Goal: Information Seeking & Learning: Learn about a topic

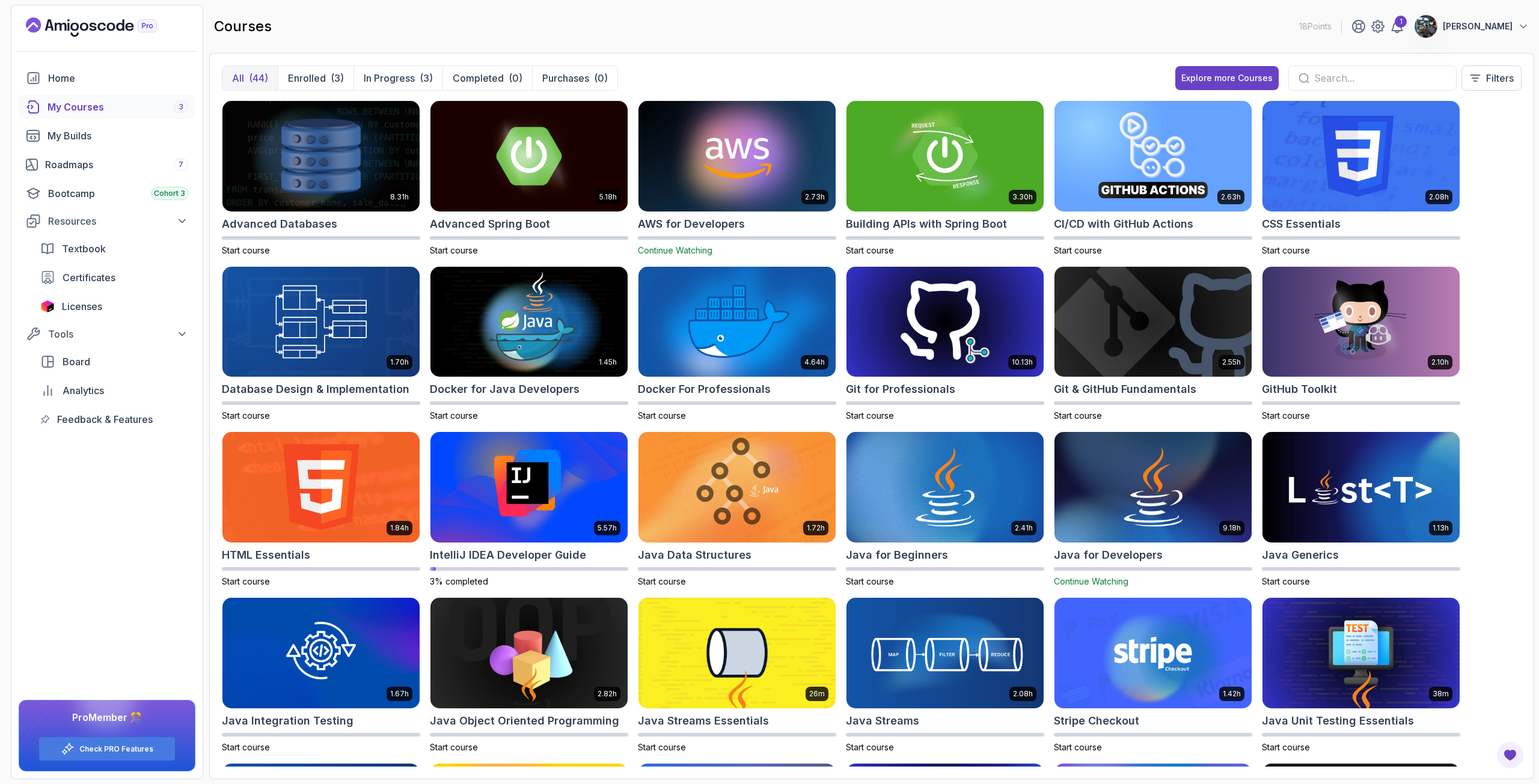
scroll to position [663, 0]
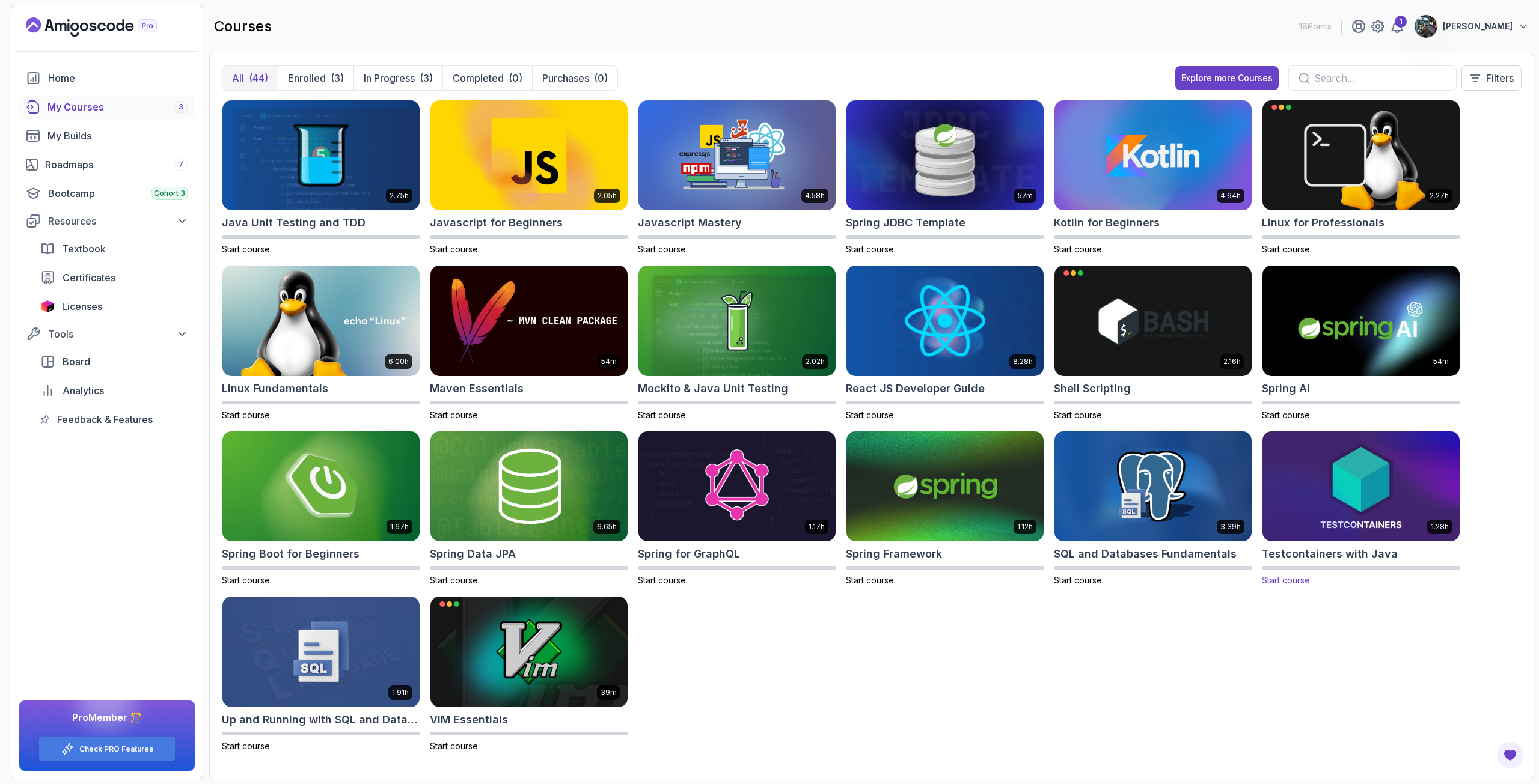
click at [1307, 476] on img at bounding box center [1360, 486] width 207 height 116
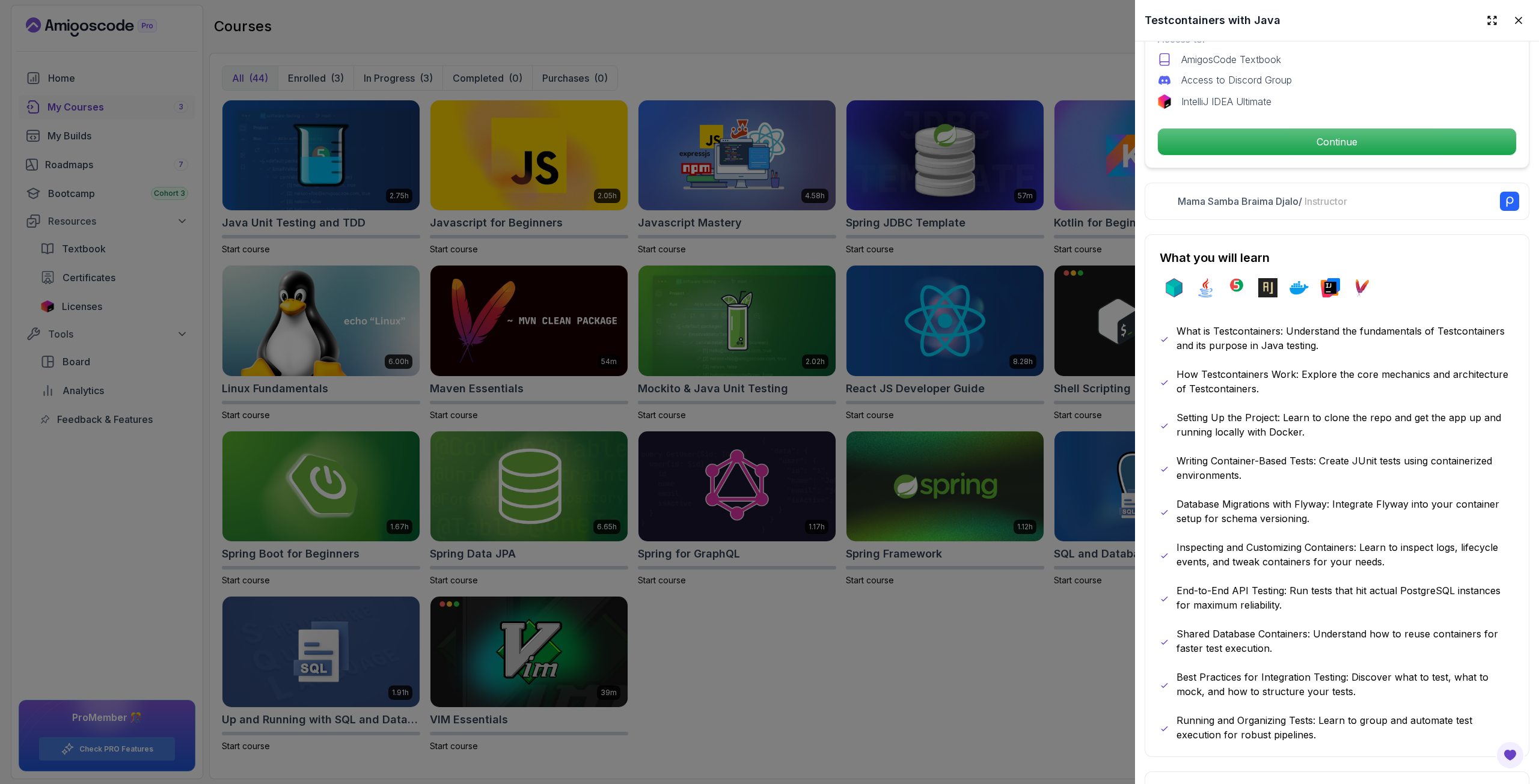
scroll to position [481, 0]
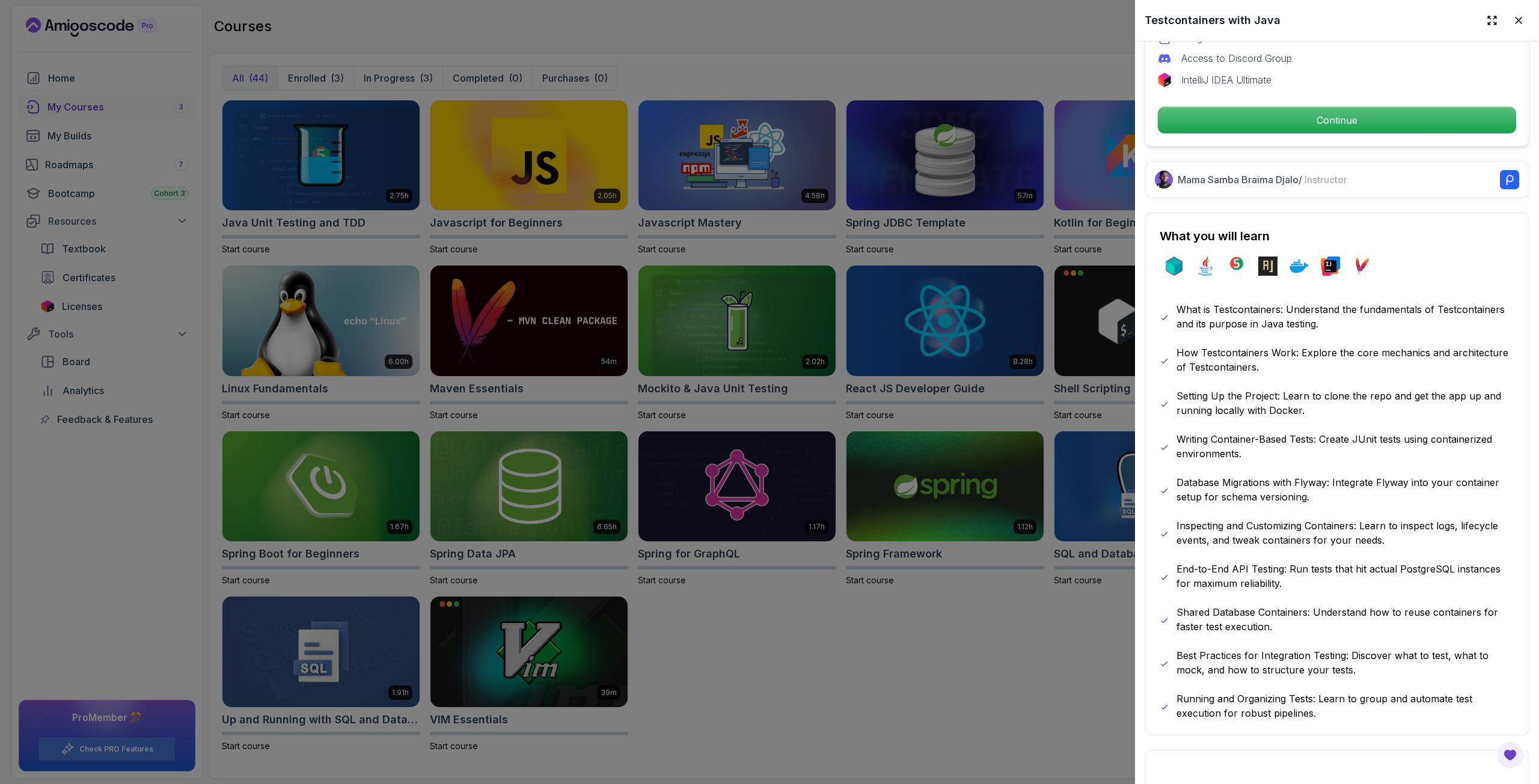
click at [528, 587] on div at bounding box center [770, 392] width 1539 height 784
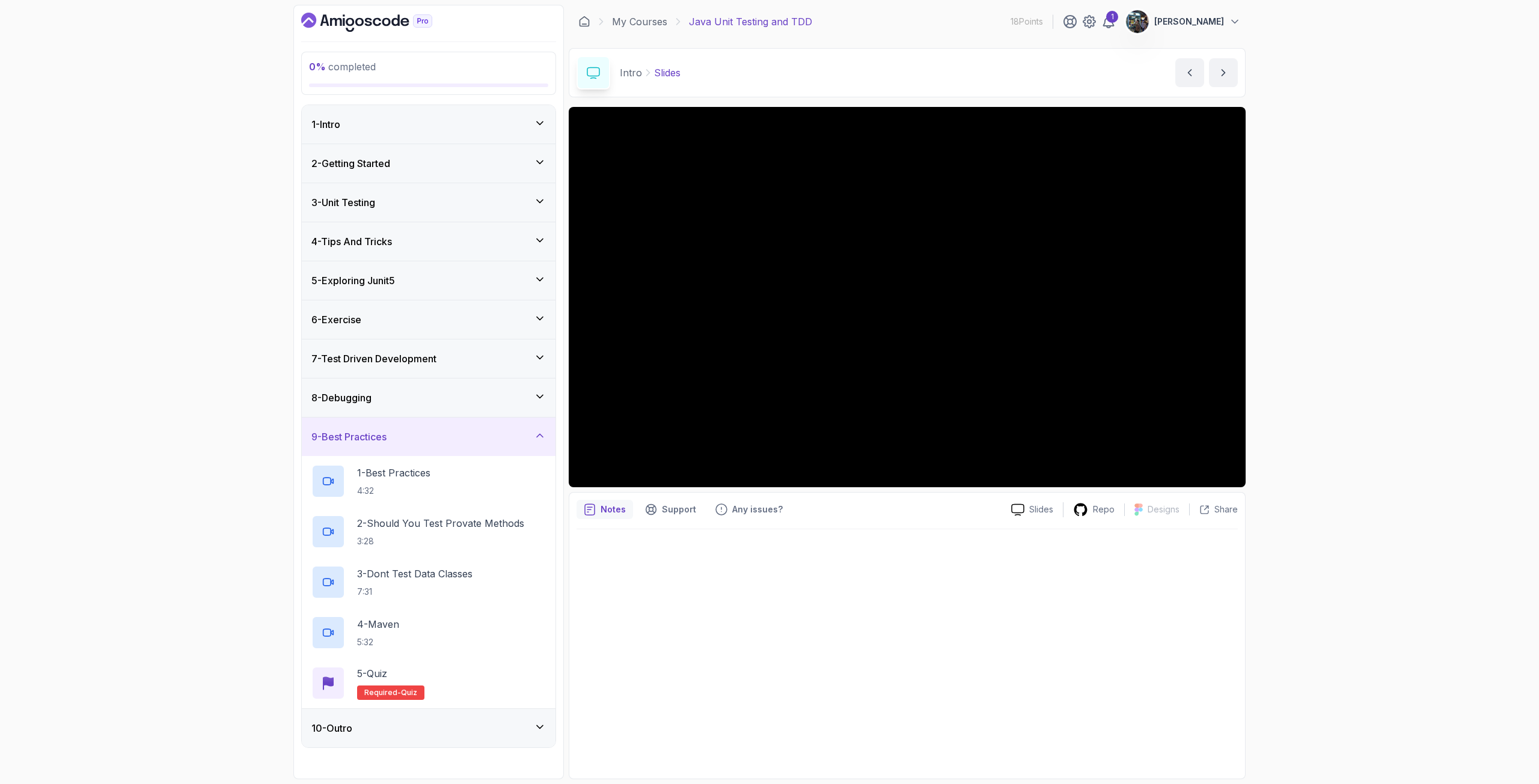
click at [402, 203] on div "3 - Unit Testing" at bounding box center [429, 203] width 234 height 14
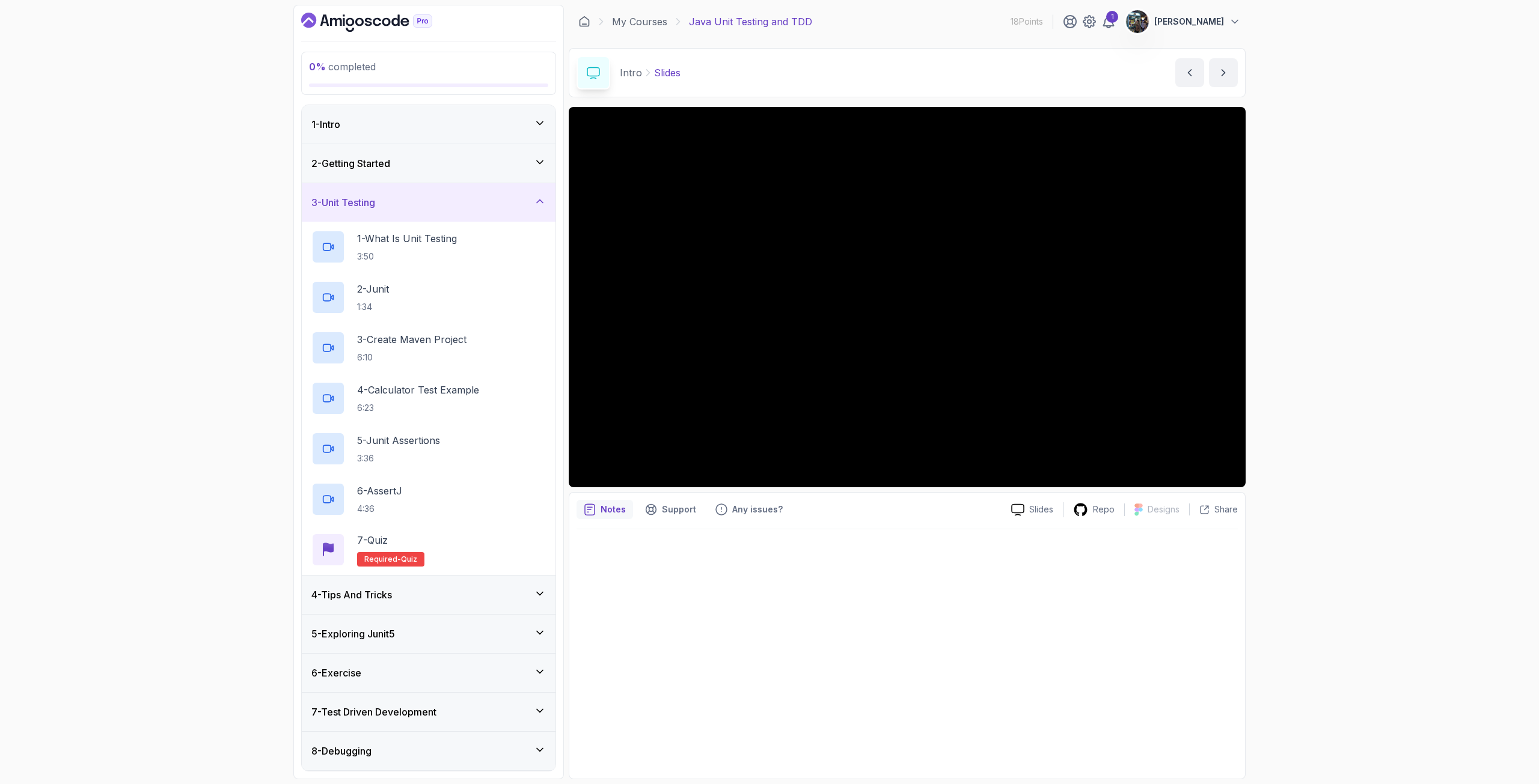
click at [435, 168] on div "2 - Getting Started" at bounding box center [429, 163] width 234 height 14
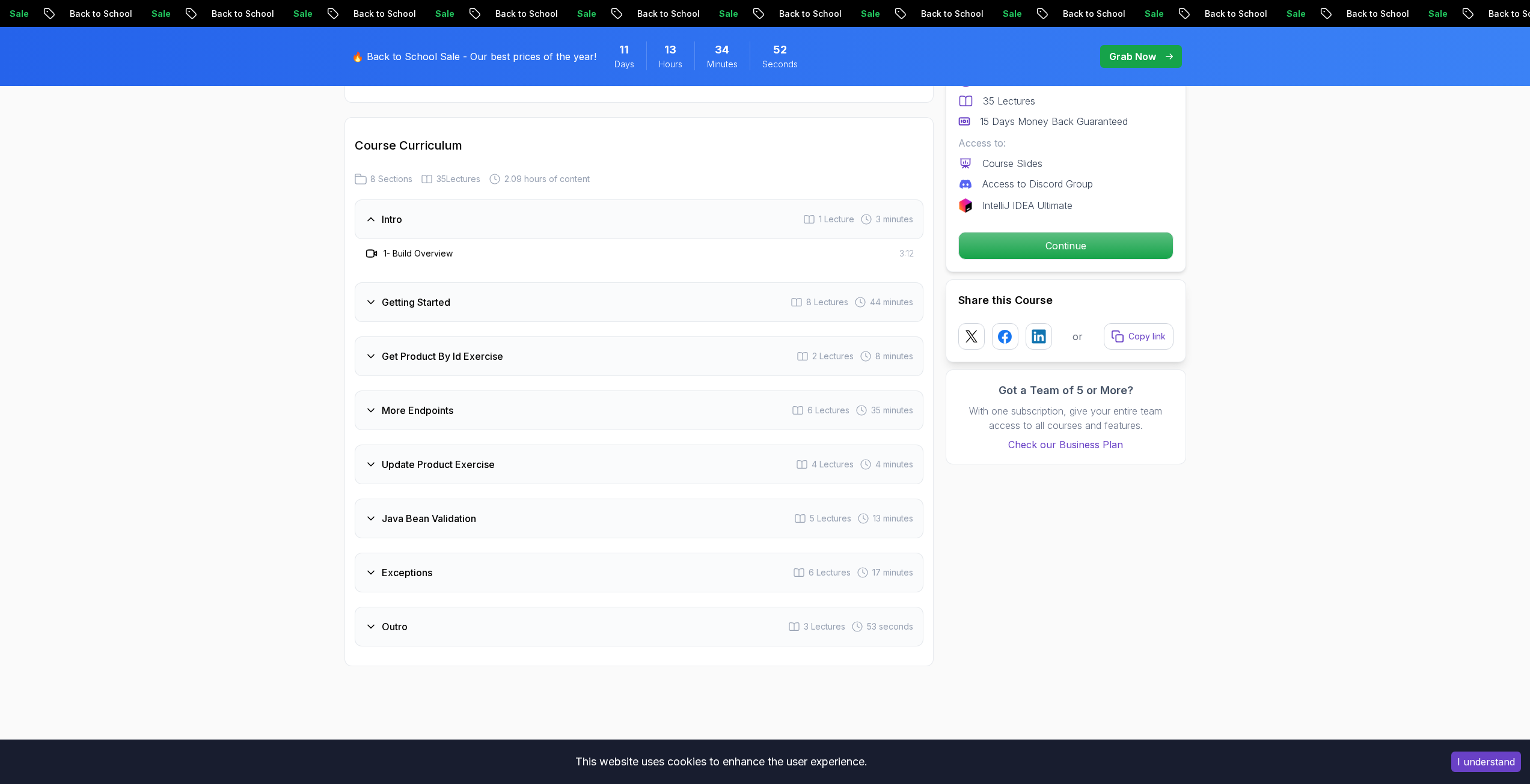
scroll to position [1442, 0]
click at [414, 507] on h3 "Java Bean Validation" at bounding box center [429, 514] width 95 height 14
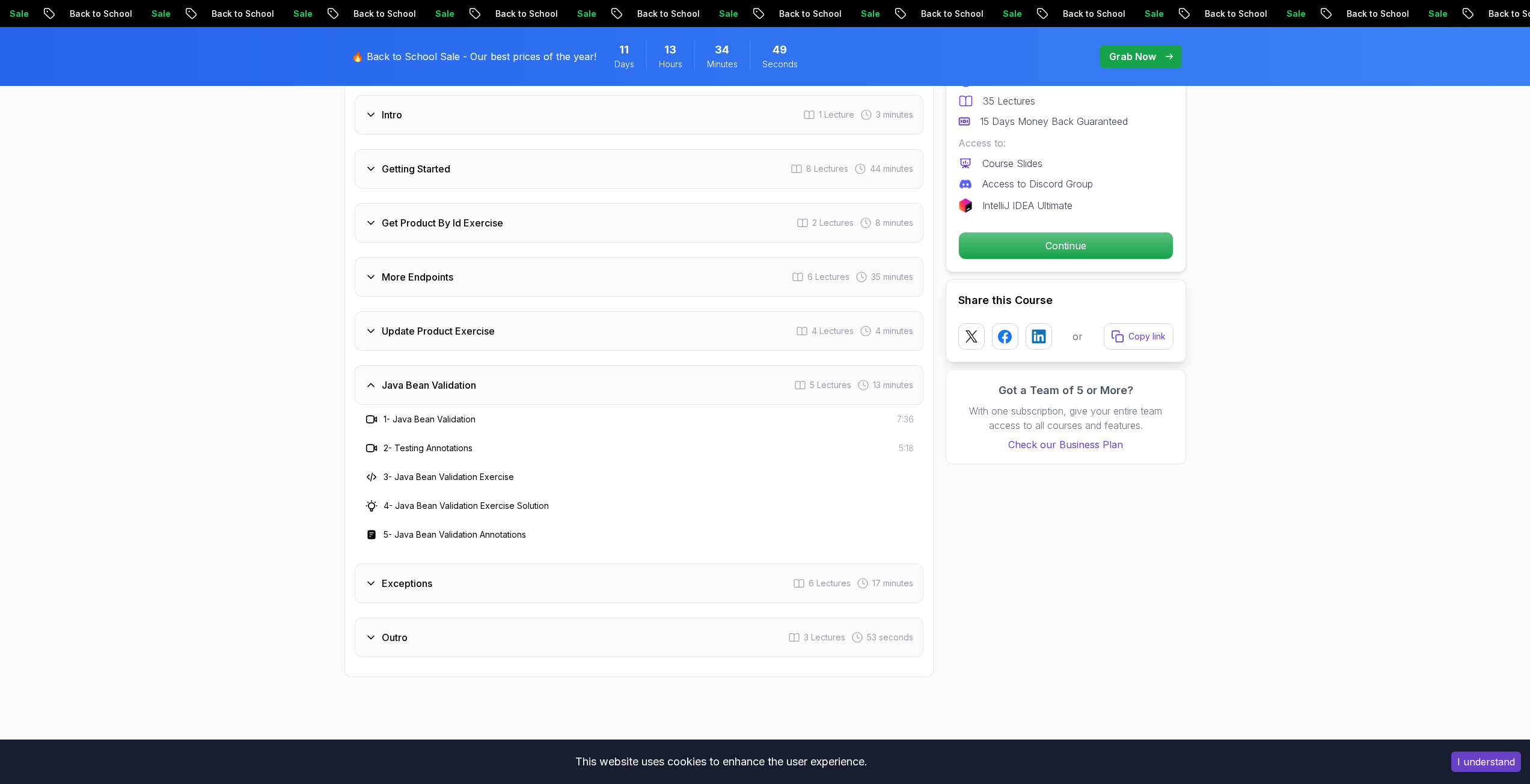
scroll to position [1562, 0]
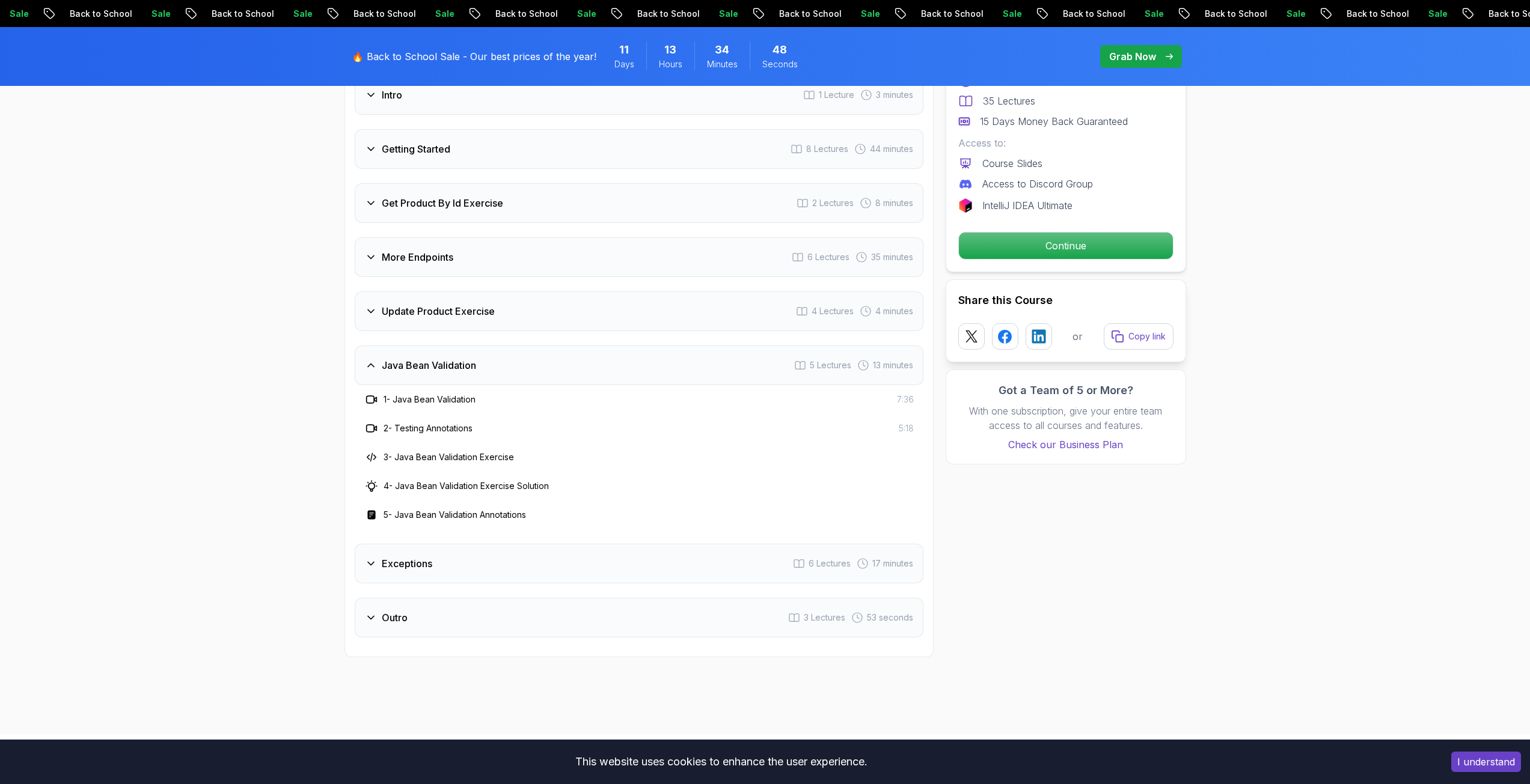
click at [378, 543] on div "Exceptions 6 Lectures 17 minutes" at bounding box center [638, 563] width 568 height 40
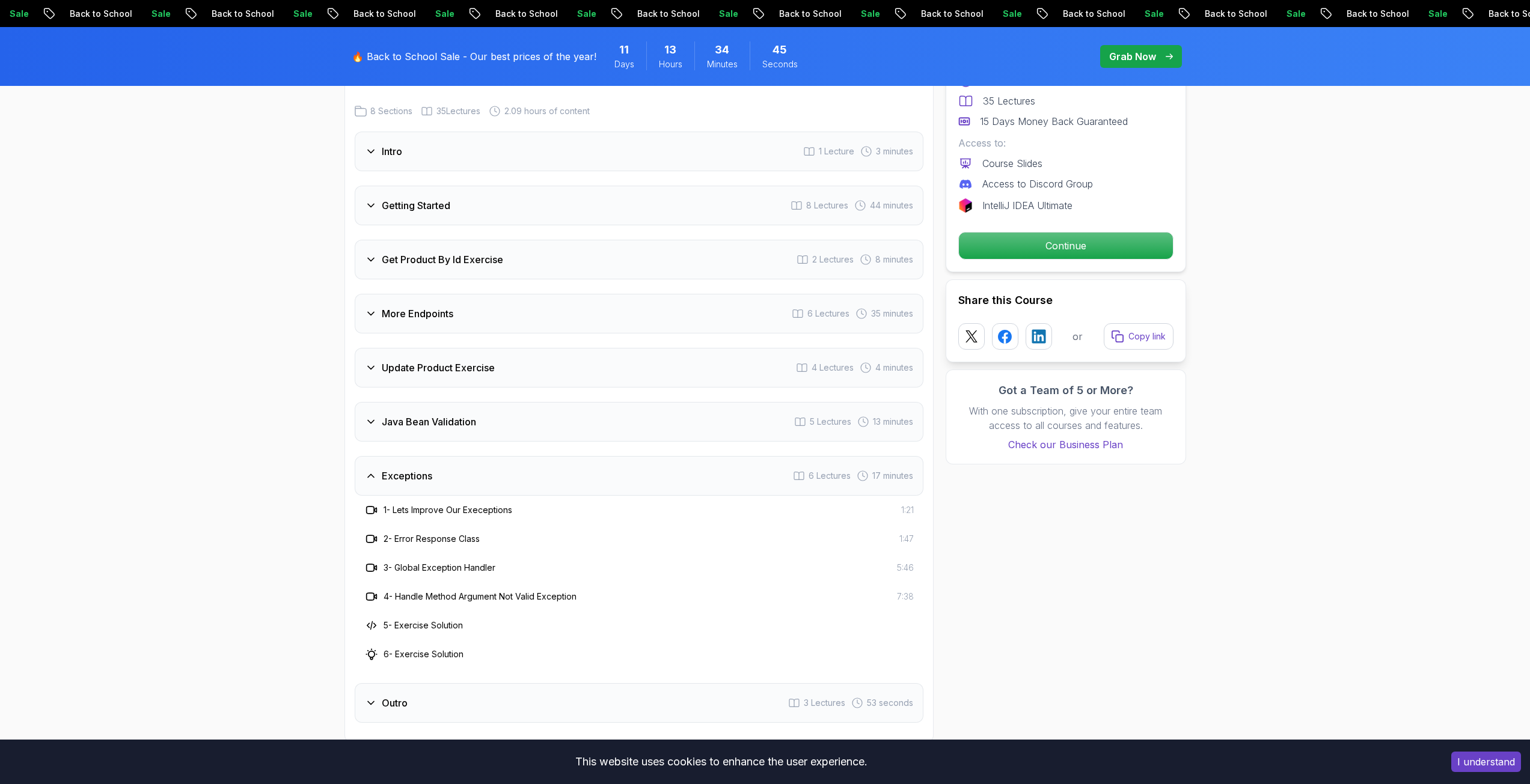
scroll to position [1382, 0]
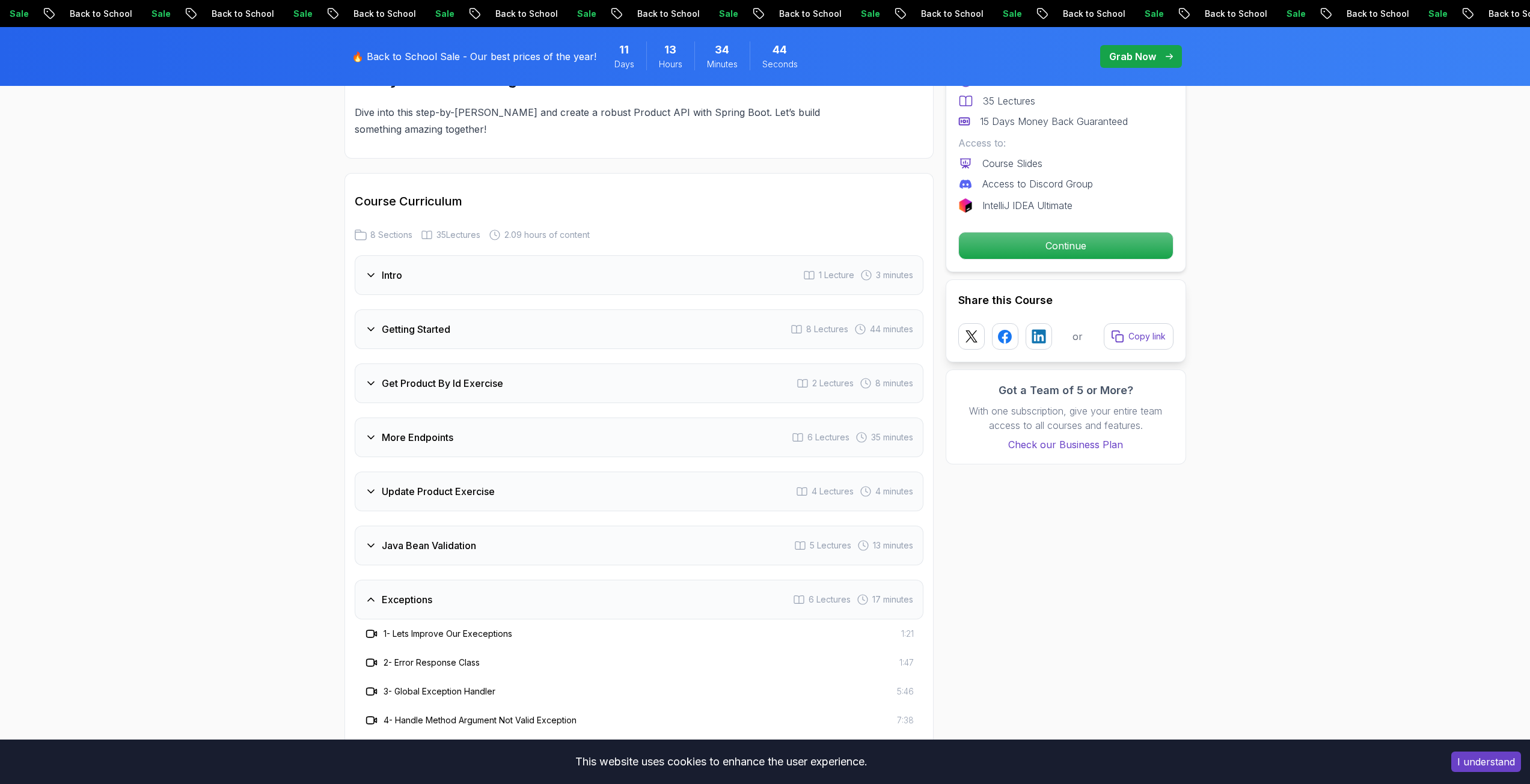
click at [435, 430] on h3 "More Endpoints" at bounding box center [417, 438] width 71 height 14
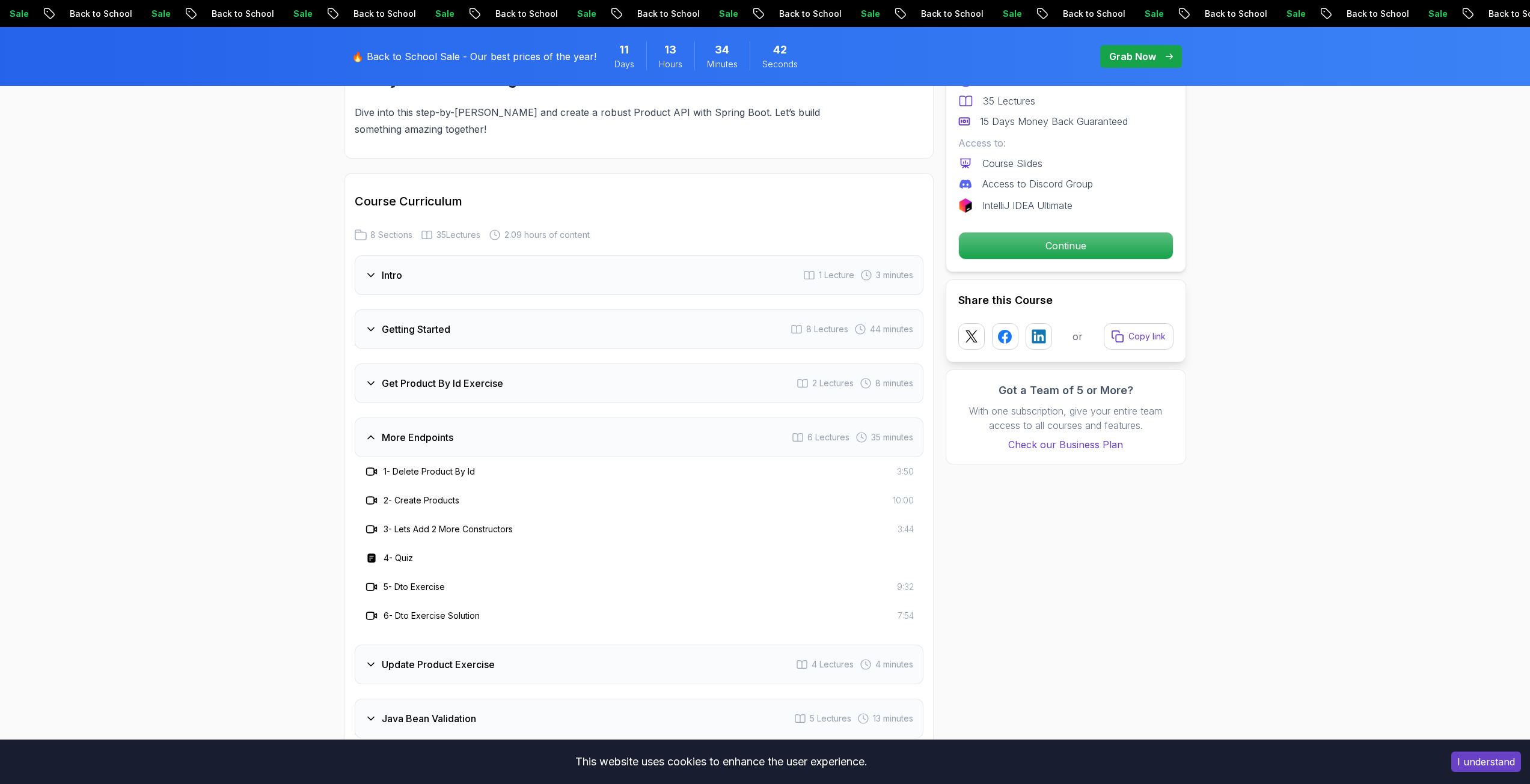
click at [435, 430] on h3 "More Endpoints" at bounding box center [417, 438] width 71 height 14
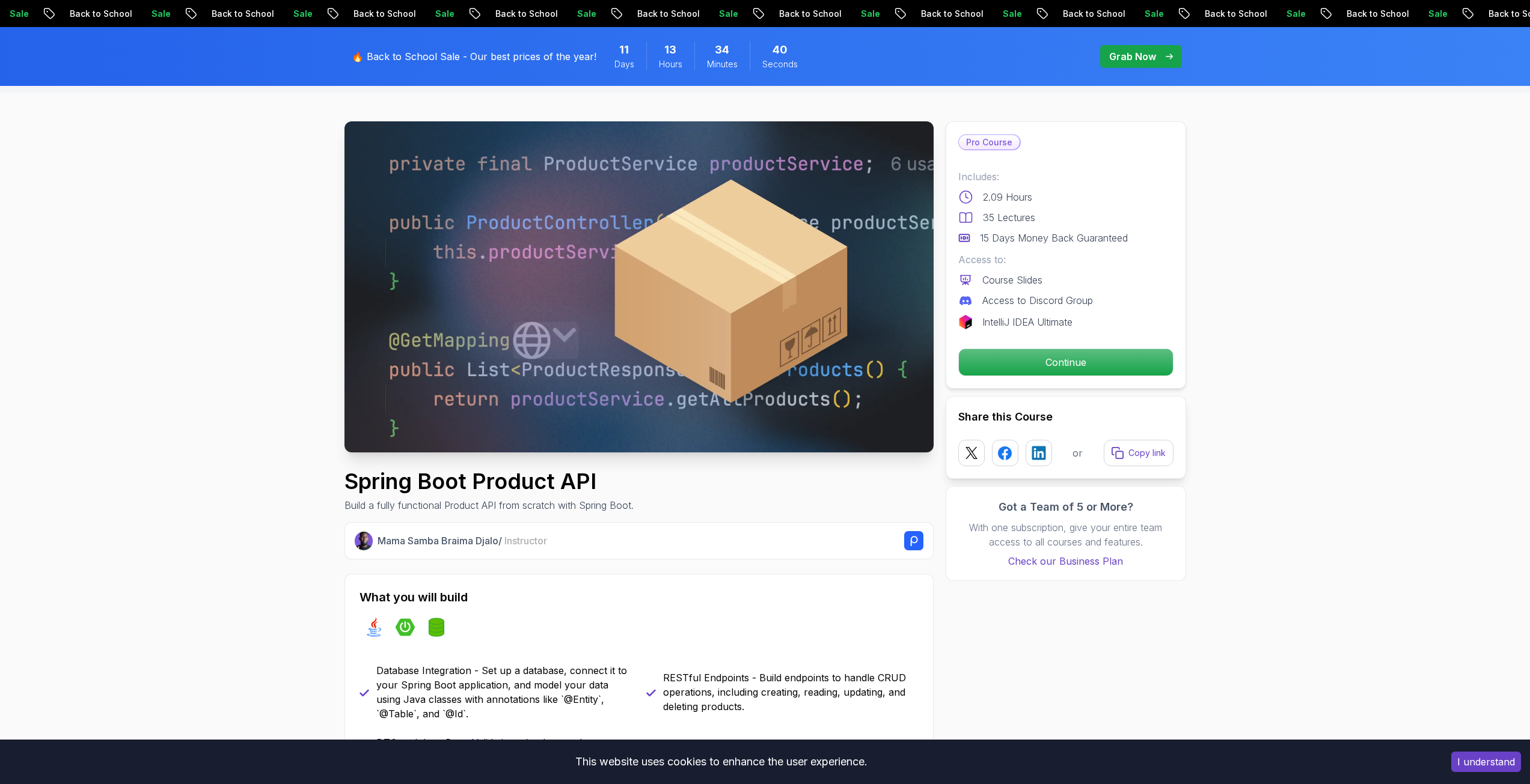
scroll to position [0, 0]
